Goal: Task Accomplishment & Management: Manage account settings

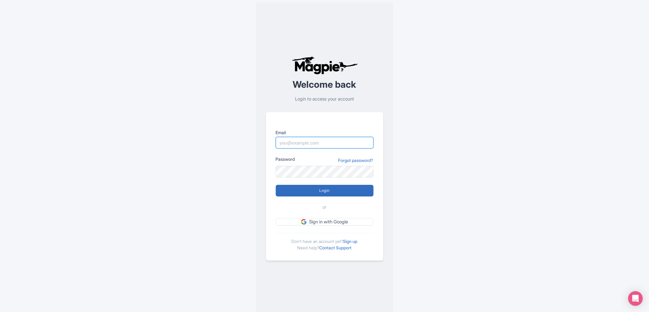
type input "jimartinez@copec.cl"
click at [350, 190] on input "Login" at bounding box center [325, 191] width 98 height 12
type input "Logging in..."
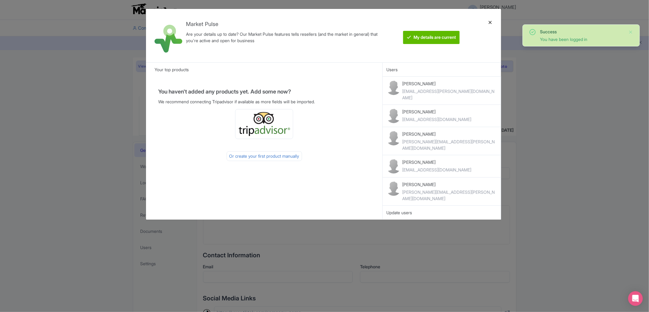
click at [488, 21] on div at bounding box center [489, 36] width 15 height 44
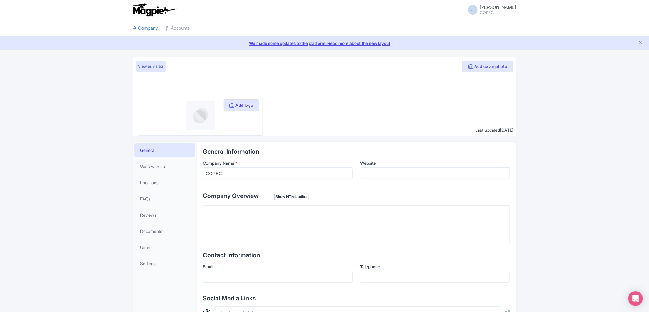
click at [162, 27] on li "Company" at bounding box center [145, 28] width 33 height 16
click at [193, 29] on li "Accounts" at bounding box center [178, 28] width 32 height 16
click at [165, 26] on li "Accounts" at bounding box center [178, 28] width 32 height 16
click at [176, 26] on link "Accounts" at bounding box center [177, 28] width 24 height 17
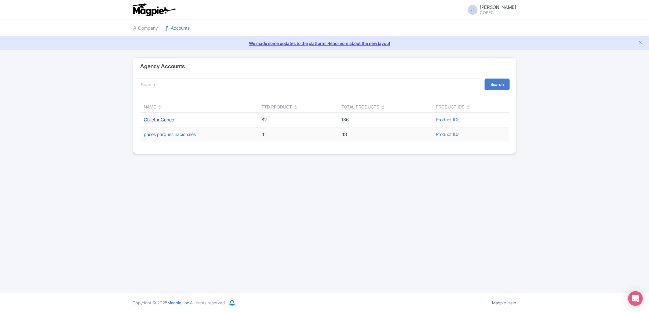
click at [155, 120] on link "Chiletur Copec" at bounding box center [159, 120] width 30 height 6
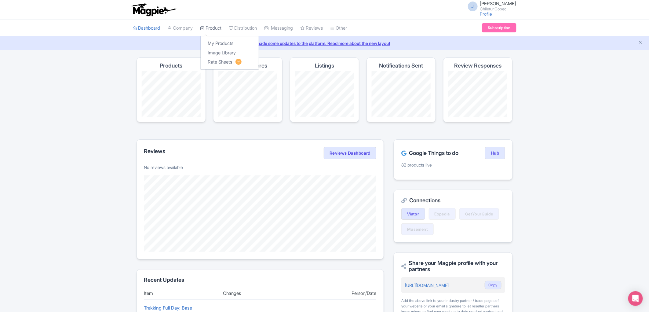
click at [211, 27] on link "Product" at bounding box center [210, 28] width 21 height 17
click at [219, 42] on link "My Products" at bounding box center [230, 43] width 58 height 9
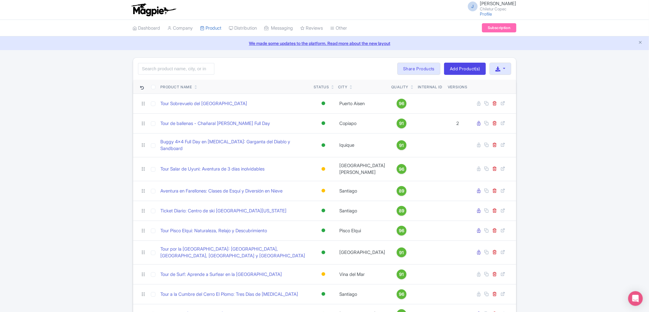
click at [392, 88] on div "Quality" at bounding box center [399, 86] width 17 height 5
click at [395, 89] on div "Quality" at bounding box center [401, 86] width 21 height 5
click at [410, 89] on icon at bounding box center [411, 88] width 3 height 4
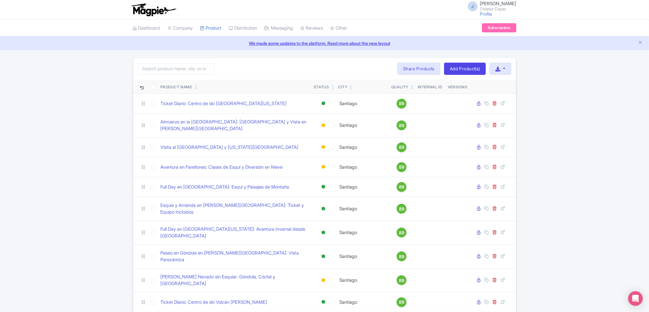
click at [410, 85] on icon at bounding box center [411, 86] width 3 height 4
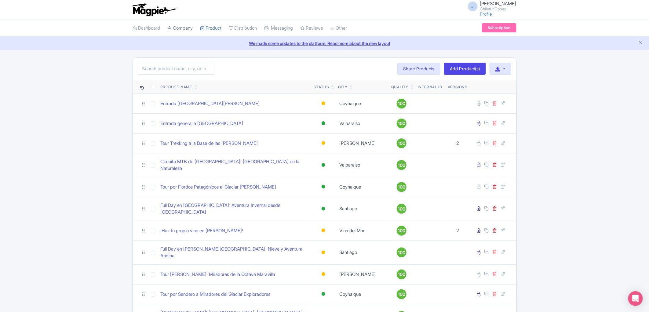
click at [184, 28] on link "Company" at bounding box center [180, 28] width 25 height 17
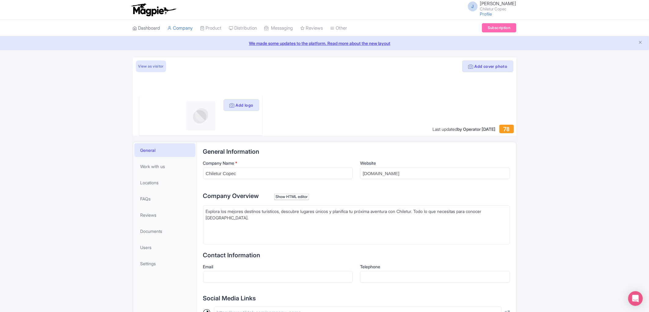
click at [151, 30] on link "Dashboard" at bounding box center [146, 28] width 27 height 17
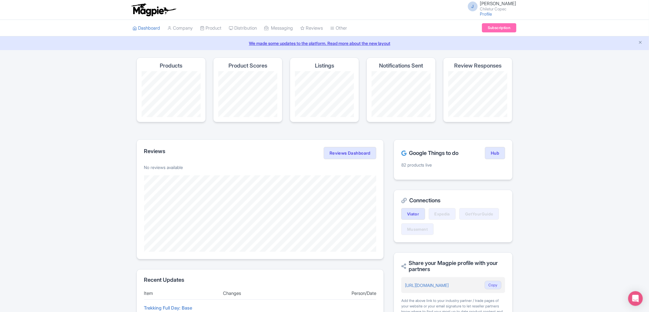
click at [321, 44] on link "We made some updates to the platform. Read more about the new layout" at bounding box center [324, 43] width 641 height 6
click at [200, 25] on li "Product My Products Image Library Rate Sheets" at bounding box center [211, 28] width 29 height 16
click at [207, 24] on link "Product" at bounding box center [210, 28] width 21 height 17
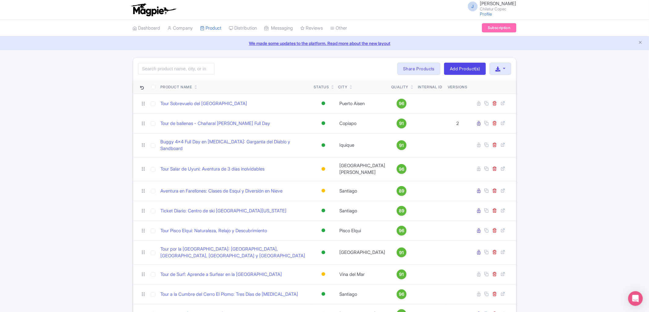
click at [410, 88] on icon at bounding box center [411, 88] width 3 height 4
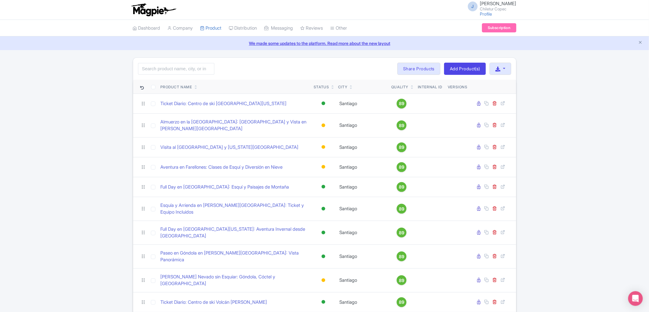
click at [410, 89] on icon at bounding box center [411, 88] width 3 height 4
click at [410, 83] on link at bounding box center [411, 85] width 3 height 5
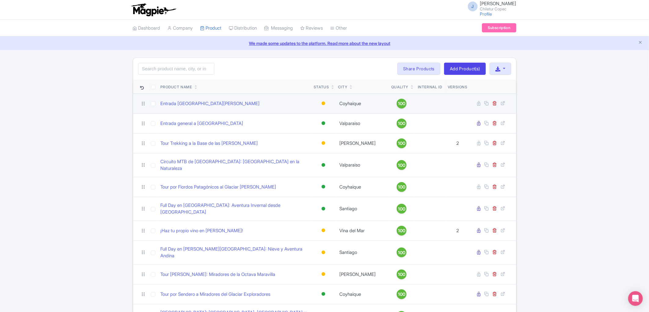
click at [326, 104] on div at bounding box center [323, 103] width 6 height 9
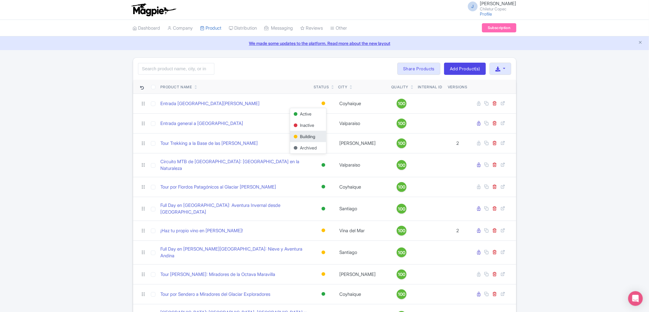
click at [300, 78] on div "Search Bulk Actions [GEOGRAPHIC_DATA] Add to Collection Share Products Add to C…" at bounding box center [324, 69] width 383 height 22
